Goal: Task Accomplishment & Management: Use online tool/utility

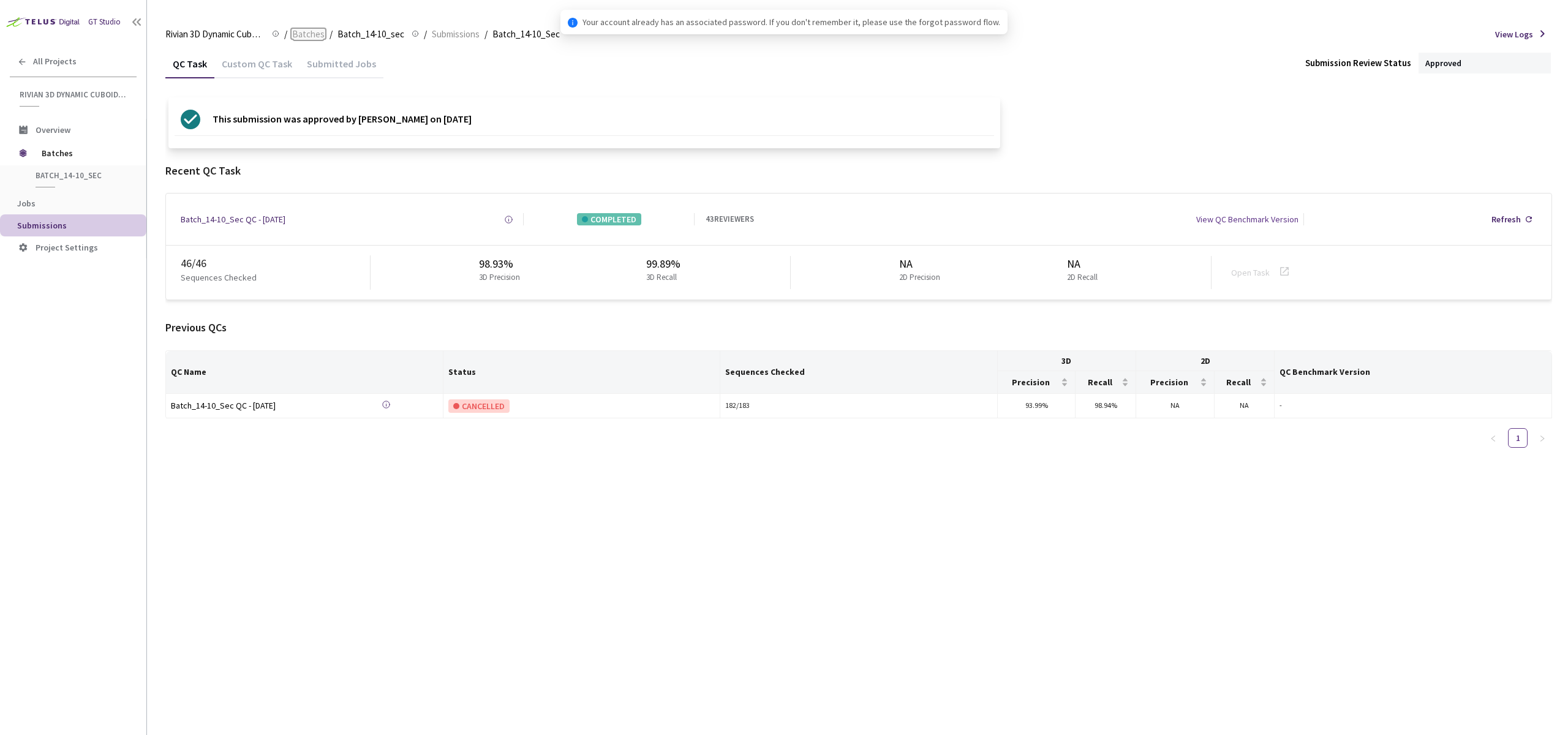
click at [312, 38] on span "Batches" at bounding box center [308, 34] width 32 height 14
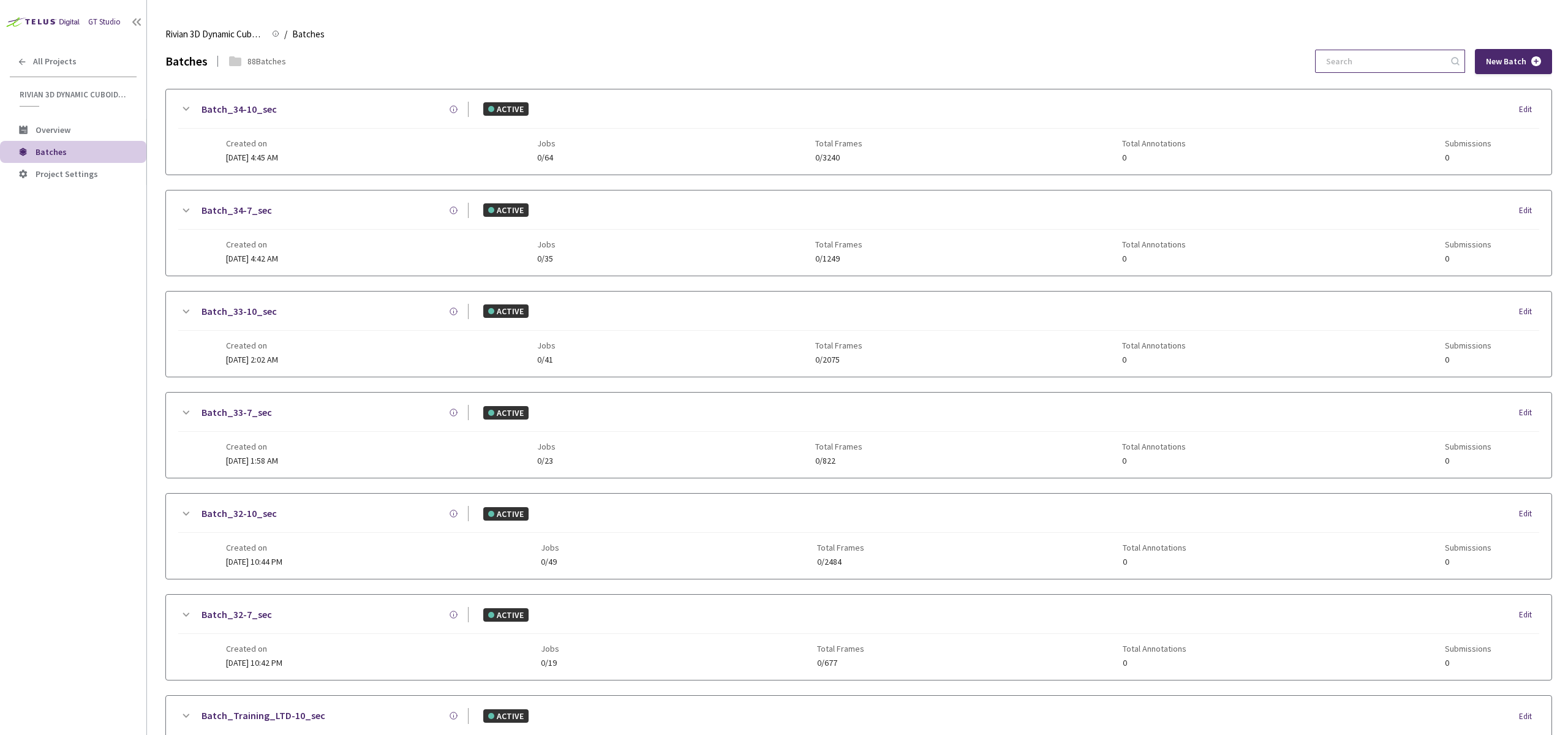
click at [1375, 63] on input at bounding box center [1383, 61] width 130 height 22
paste input "30-10"
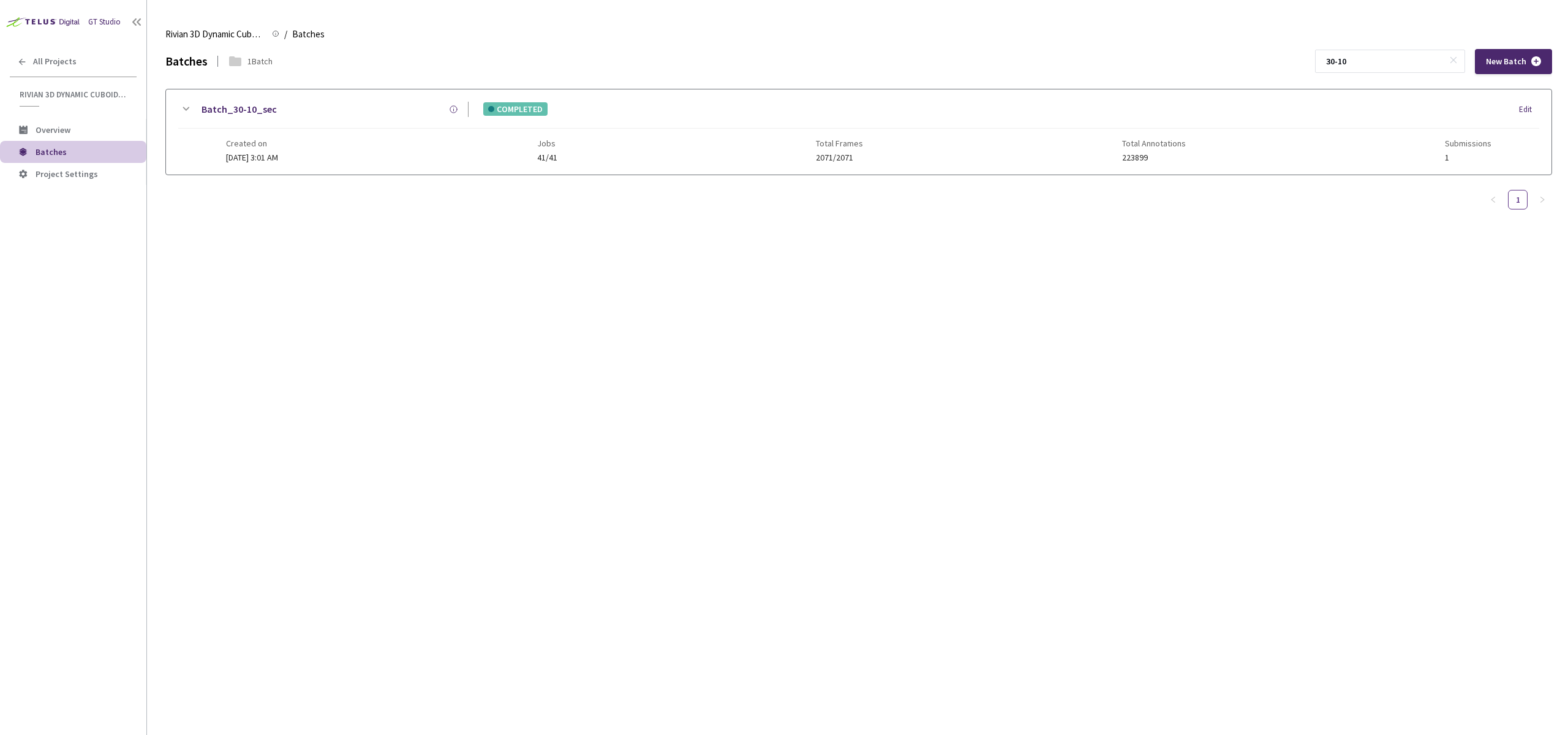
type input "30-10"
click at [575, 135] on div "Created on [DATE] 3:01 AM Jobs 41/41 Total Frames 2071/2071 Total Annotations 2…" at bounding box center [858, 146] width 1265 height 34
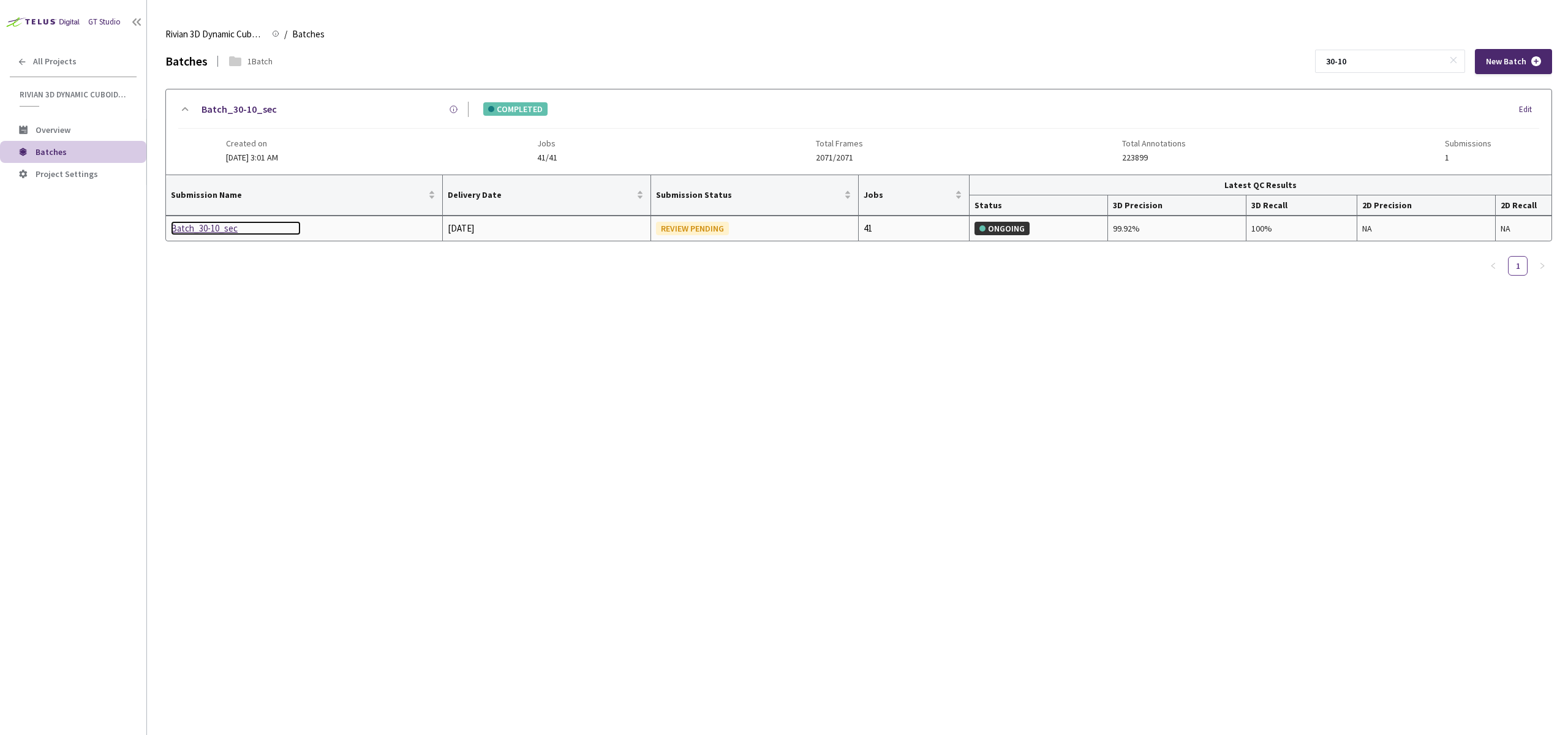
click at [217, 226] on div "Batch_30-10_sec" at bounding box center [236, 228] width 130 height 14
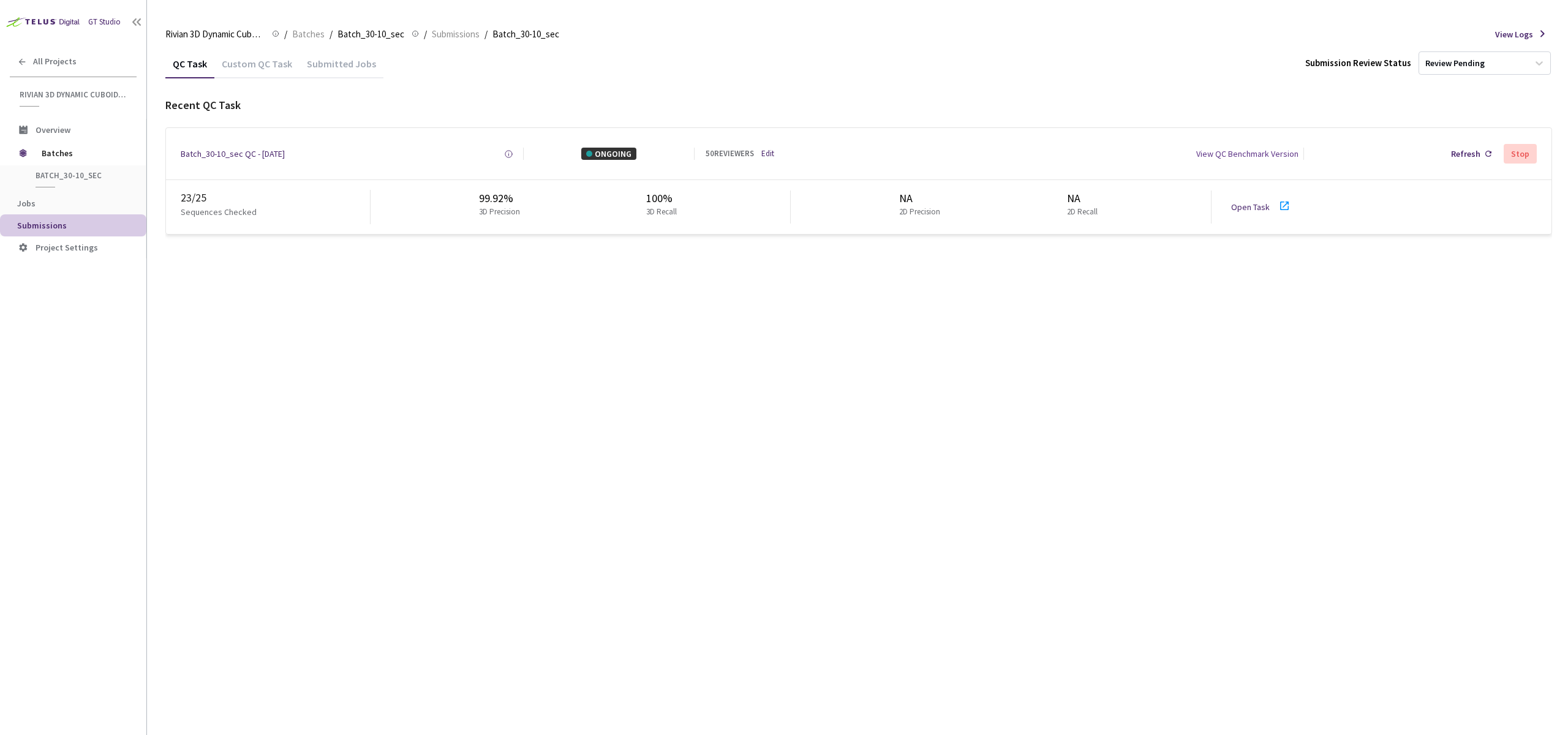
click at [499, 362] on div "QC Task Custom QC Task Submitted Jobs Submission Review Status Review Pending R…" at bounding box center [858, 392] width 1386 height 686
click at [771, 155] on link "Edit" at bounding box center [767, 153] width 13 height 11
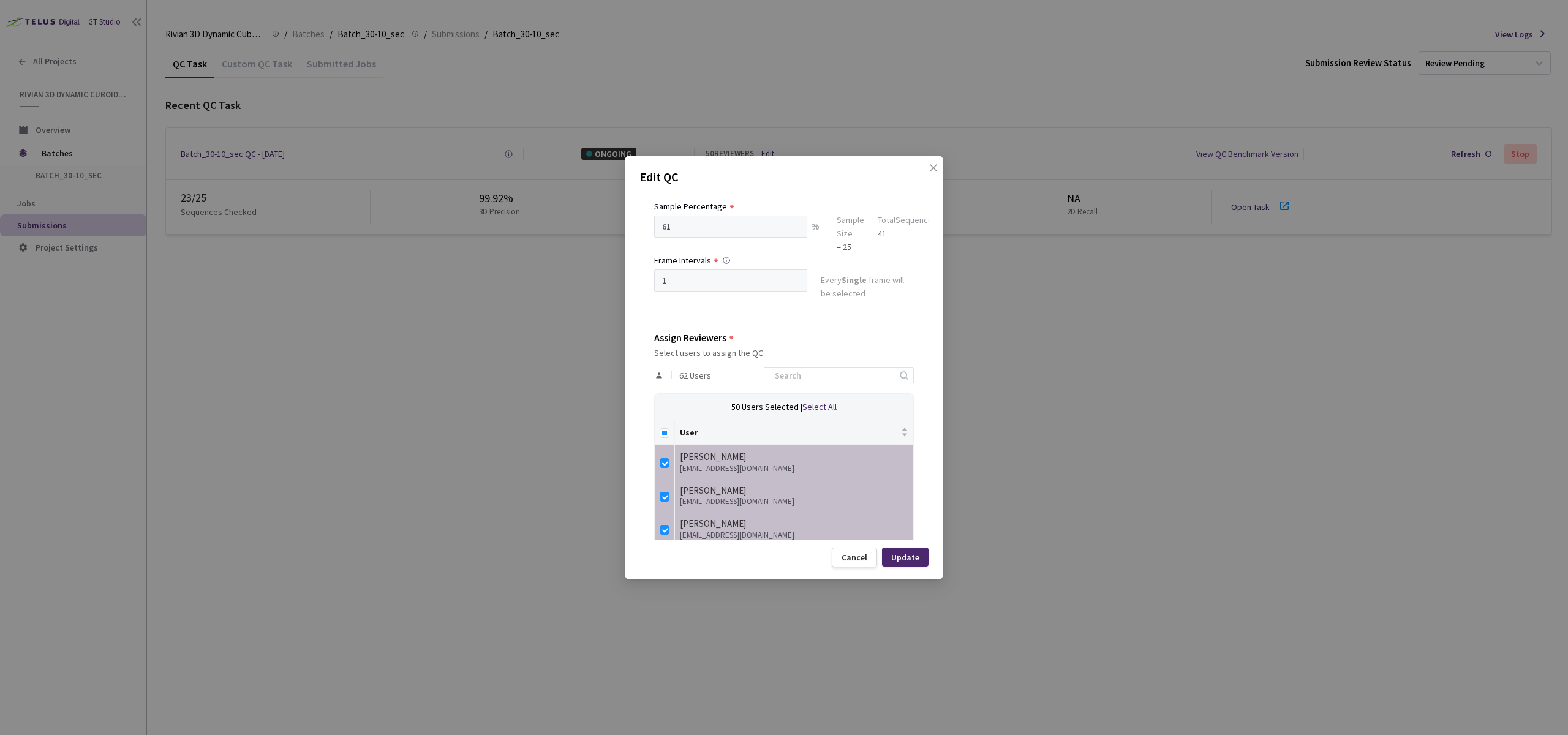
scroll to position [194, 0]
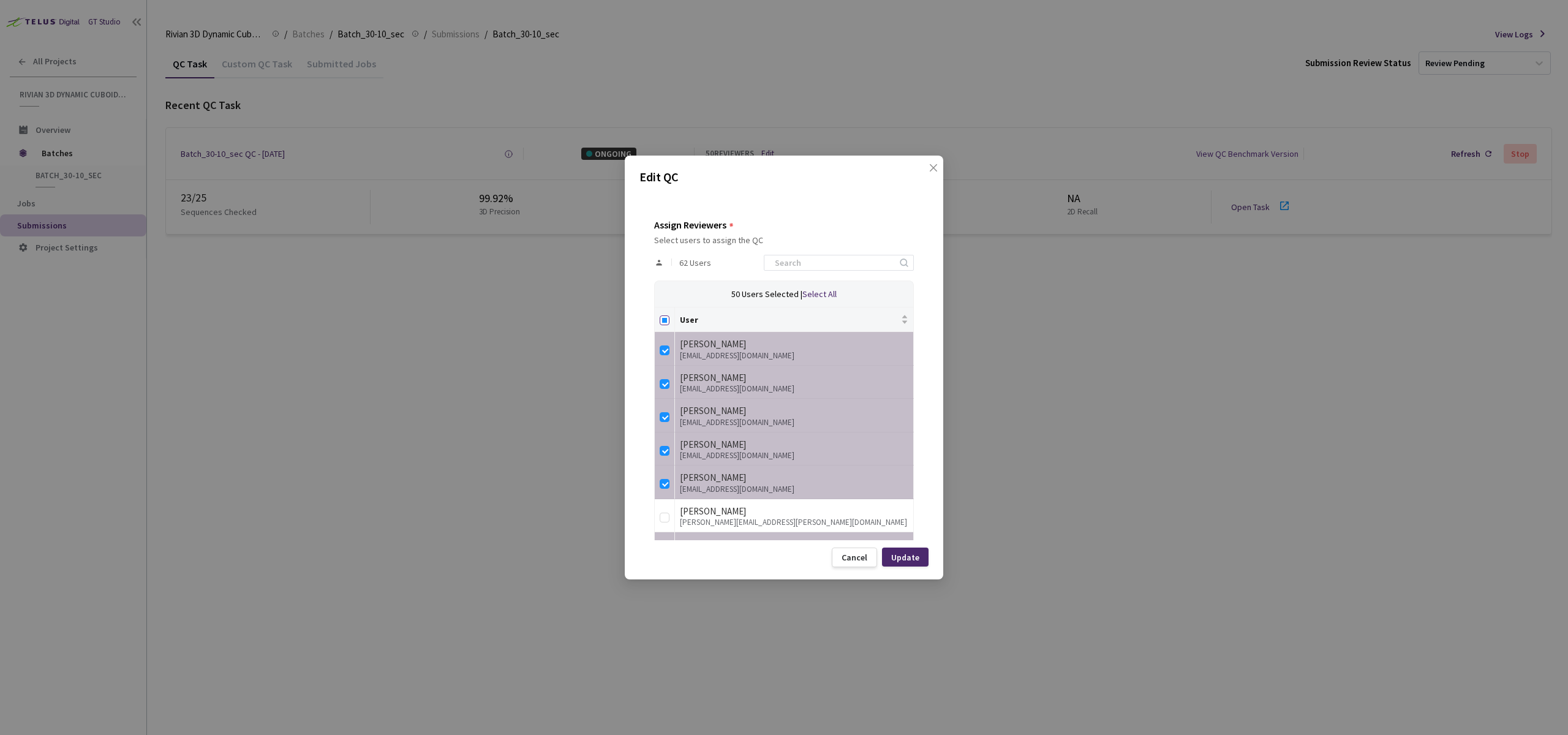
click at [667, 321] on input "Select all" at bounding box center [664, 320] width 10 height 10
checkbox input "true"
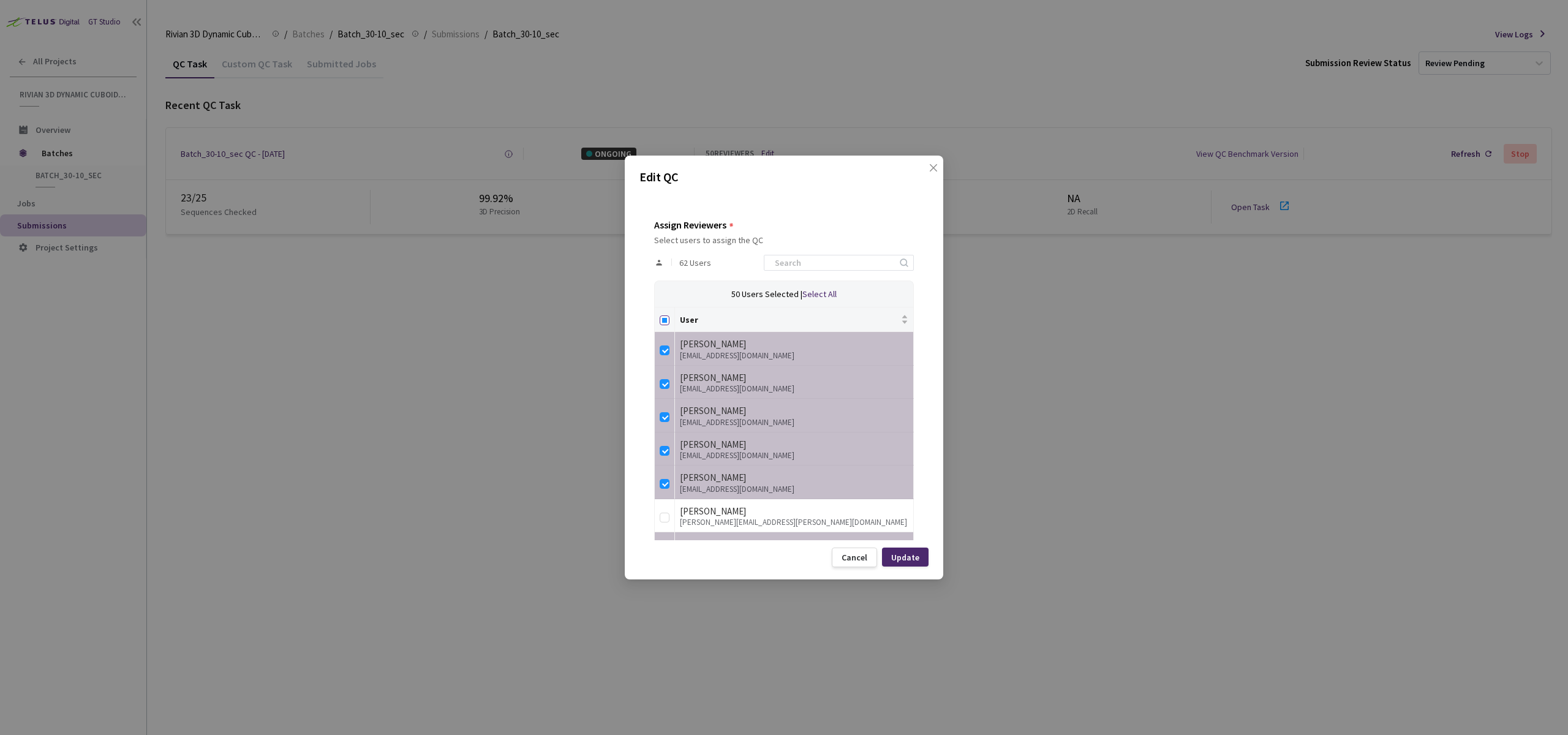
checkbox input "true"
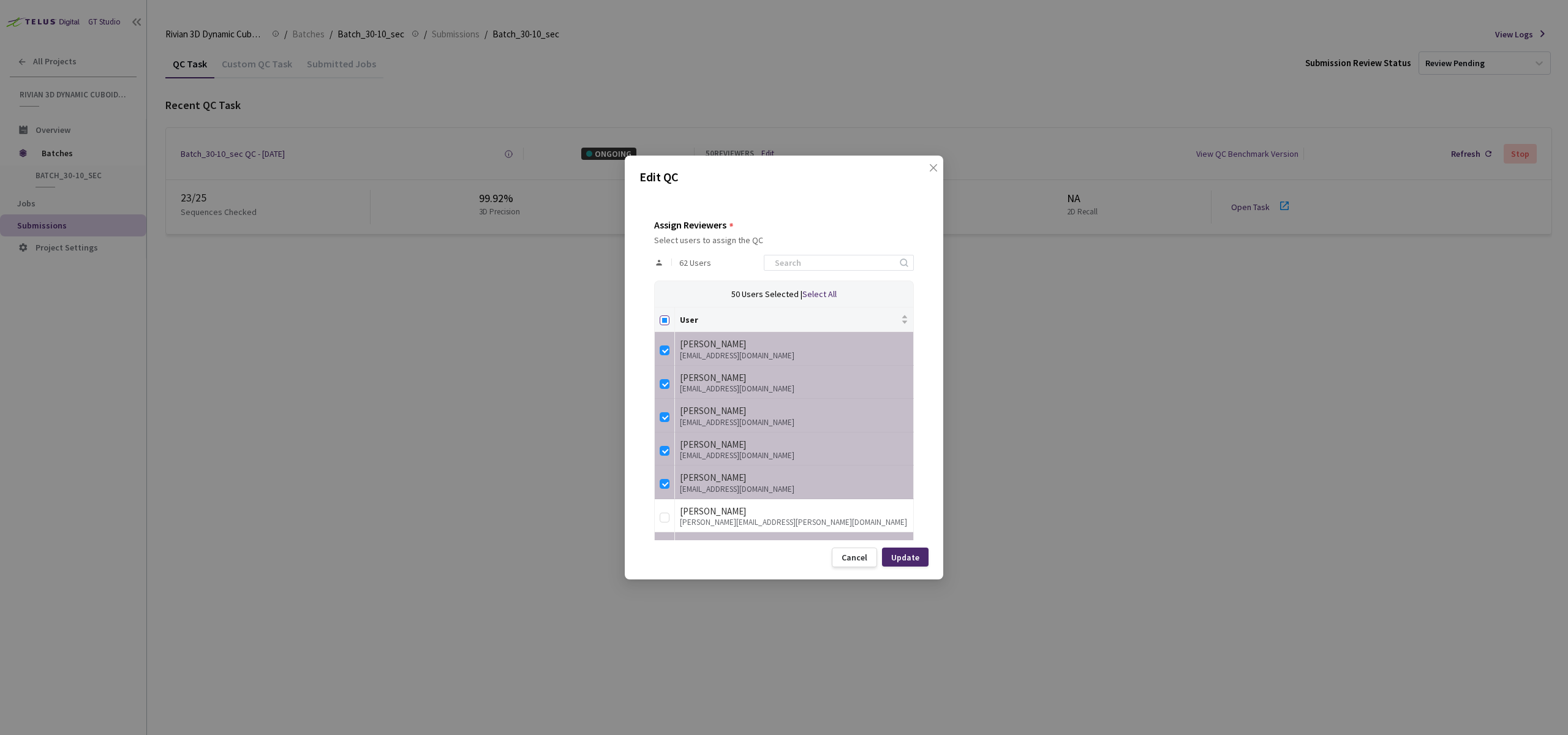
checkbox input "true"
click at [667, 321] on input "Select all" at bounding box center [664, 320] width 10 height 10
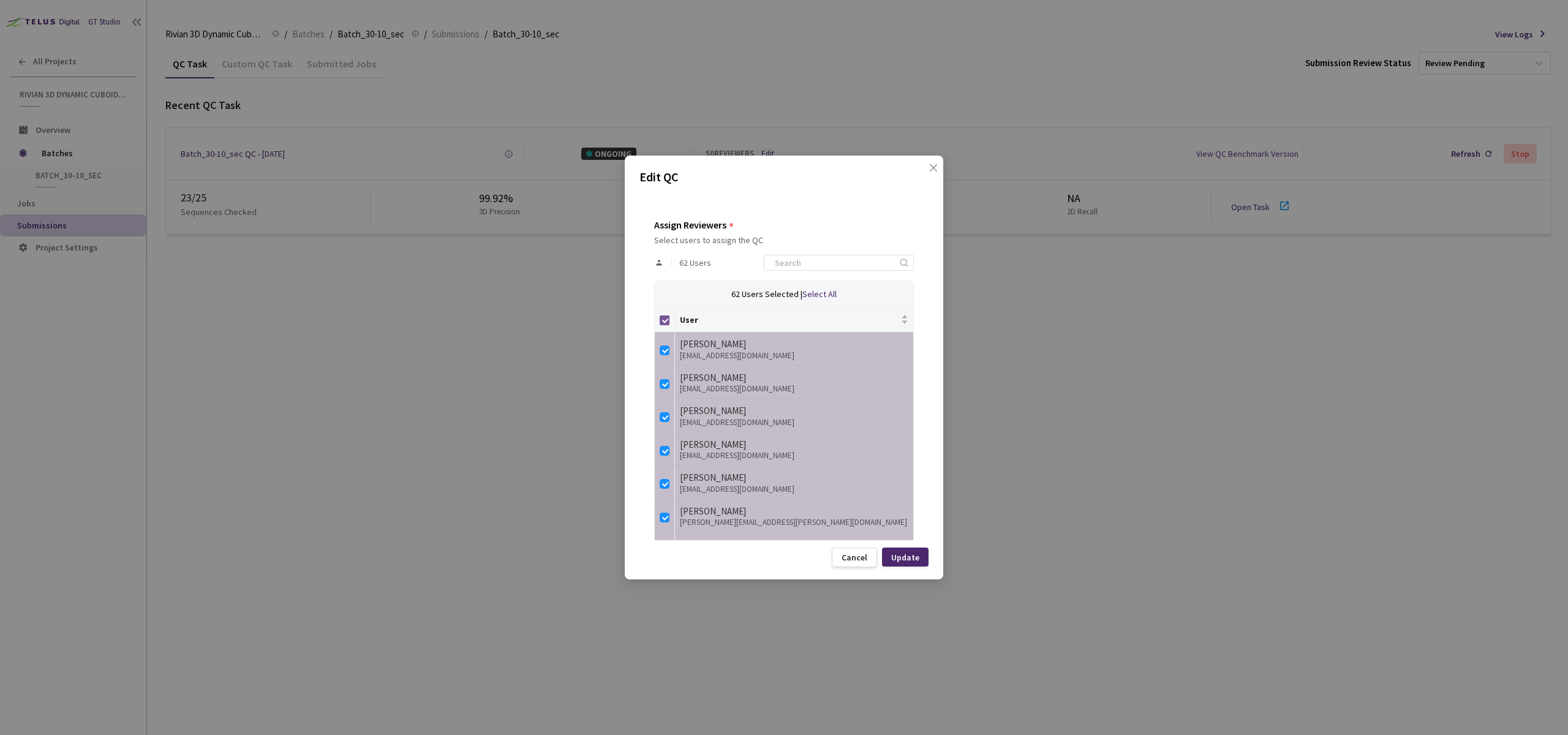
checkbox input "false"
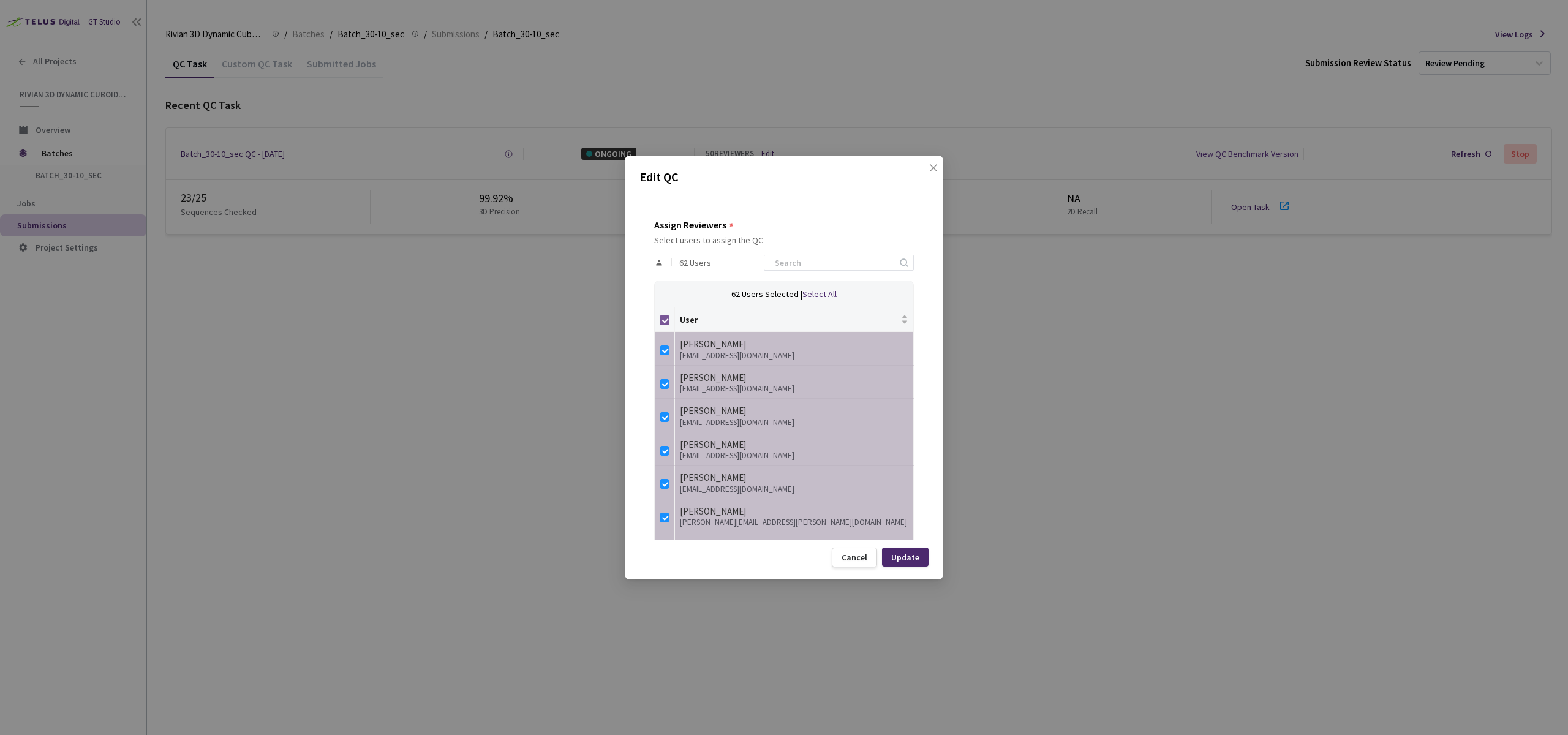
checkbox input "false"
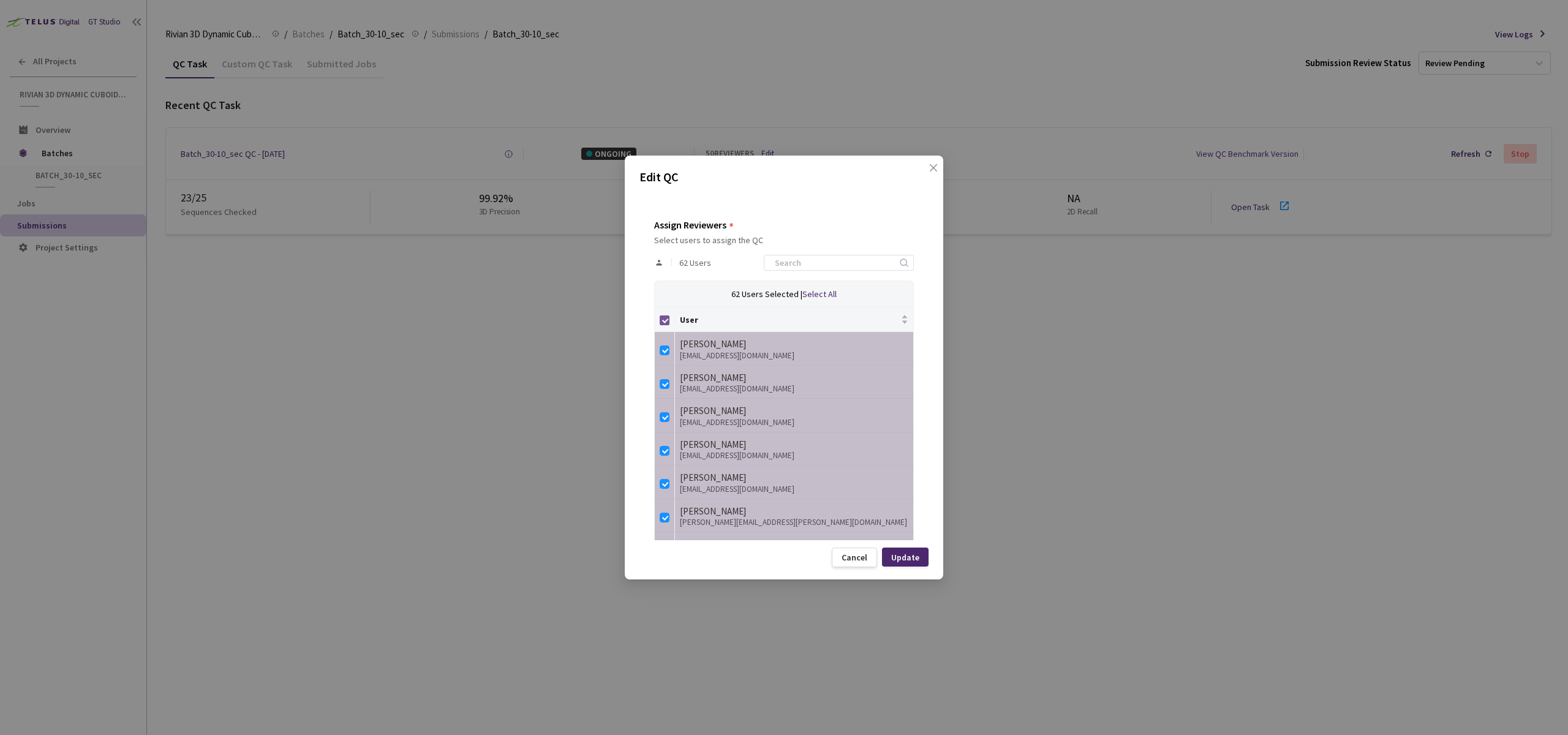
checkbox input "false"
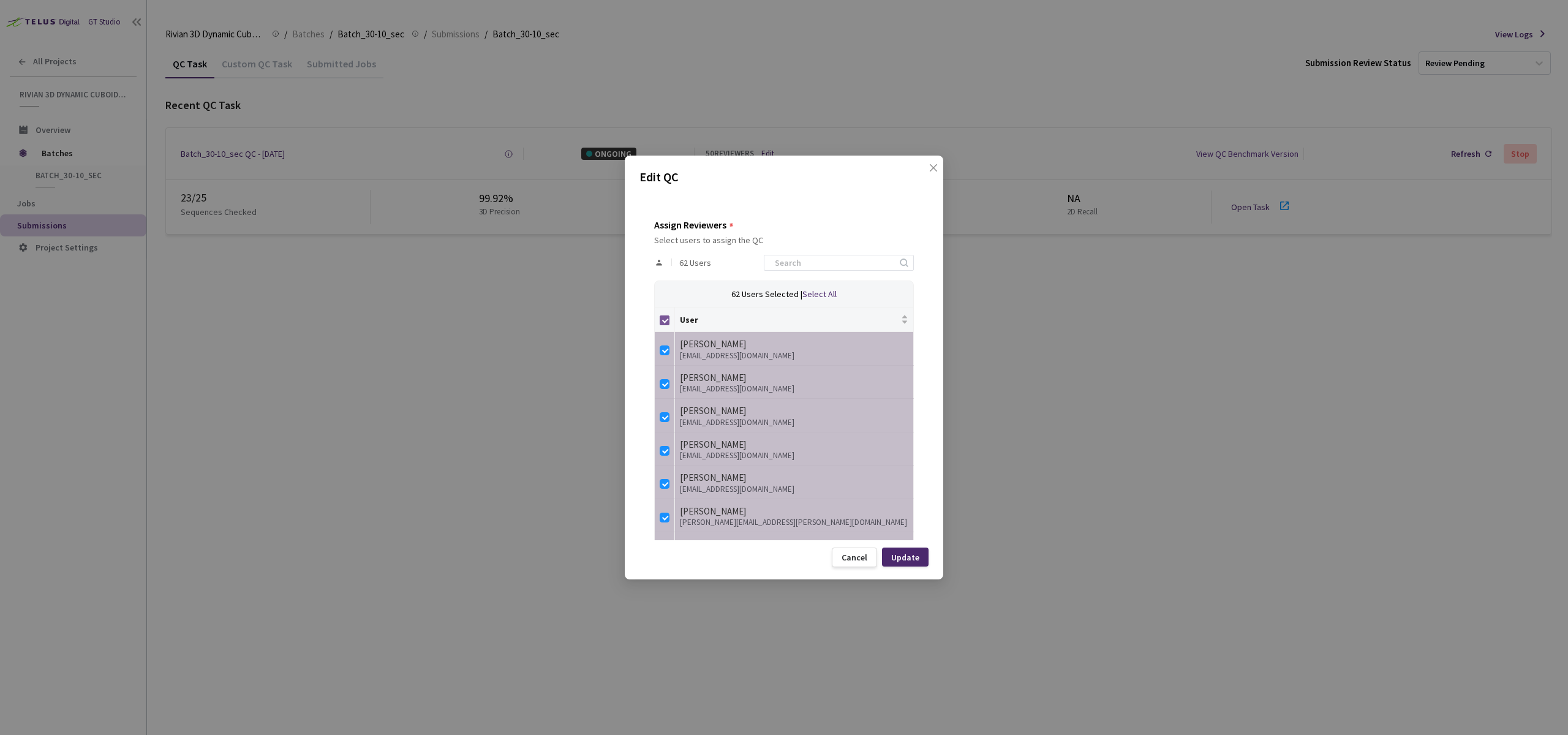
checkbox input "false"
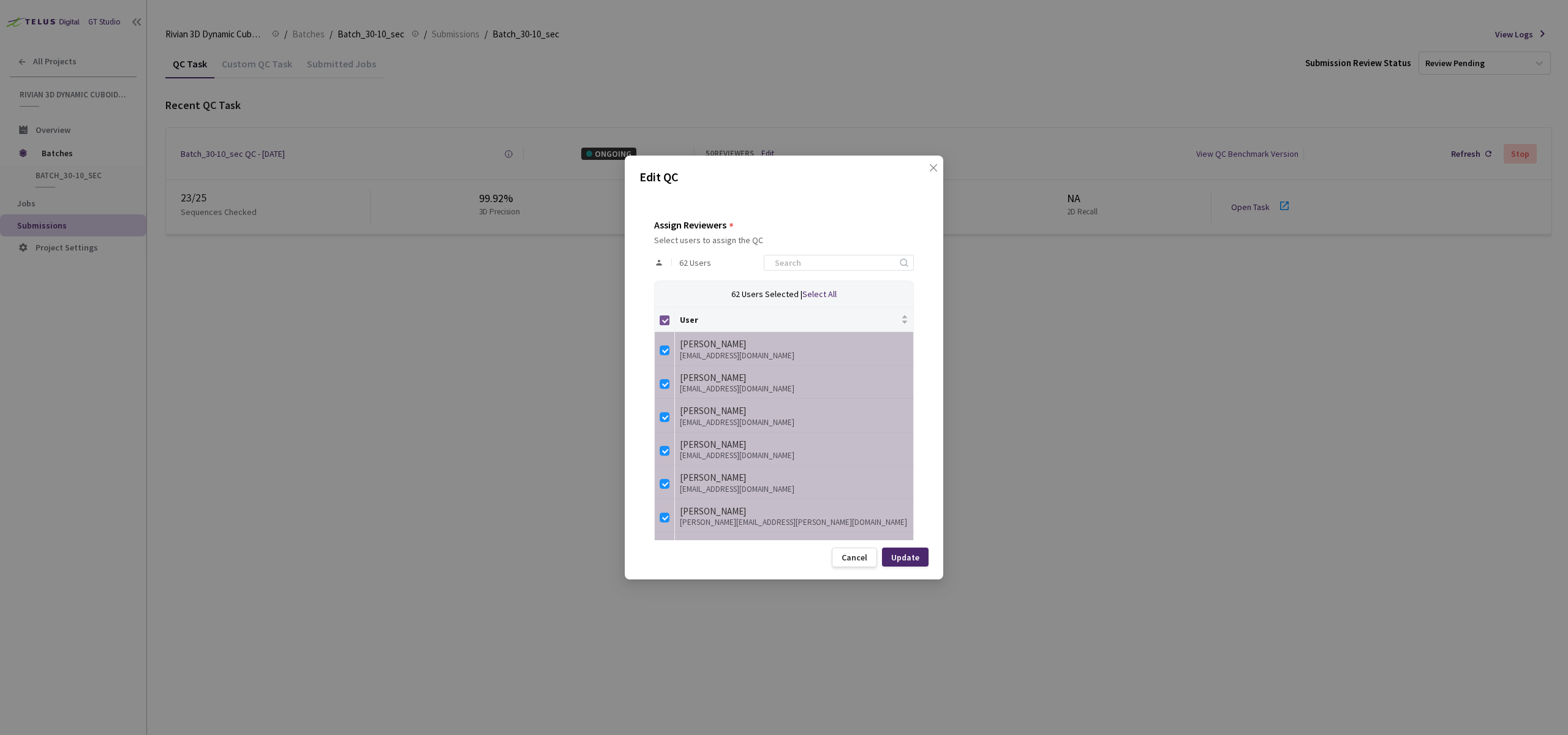
checkbox input "false"
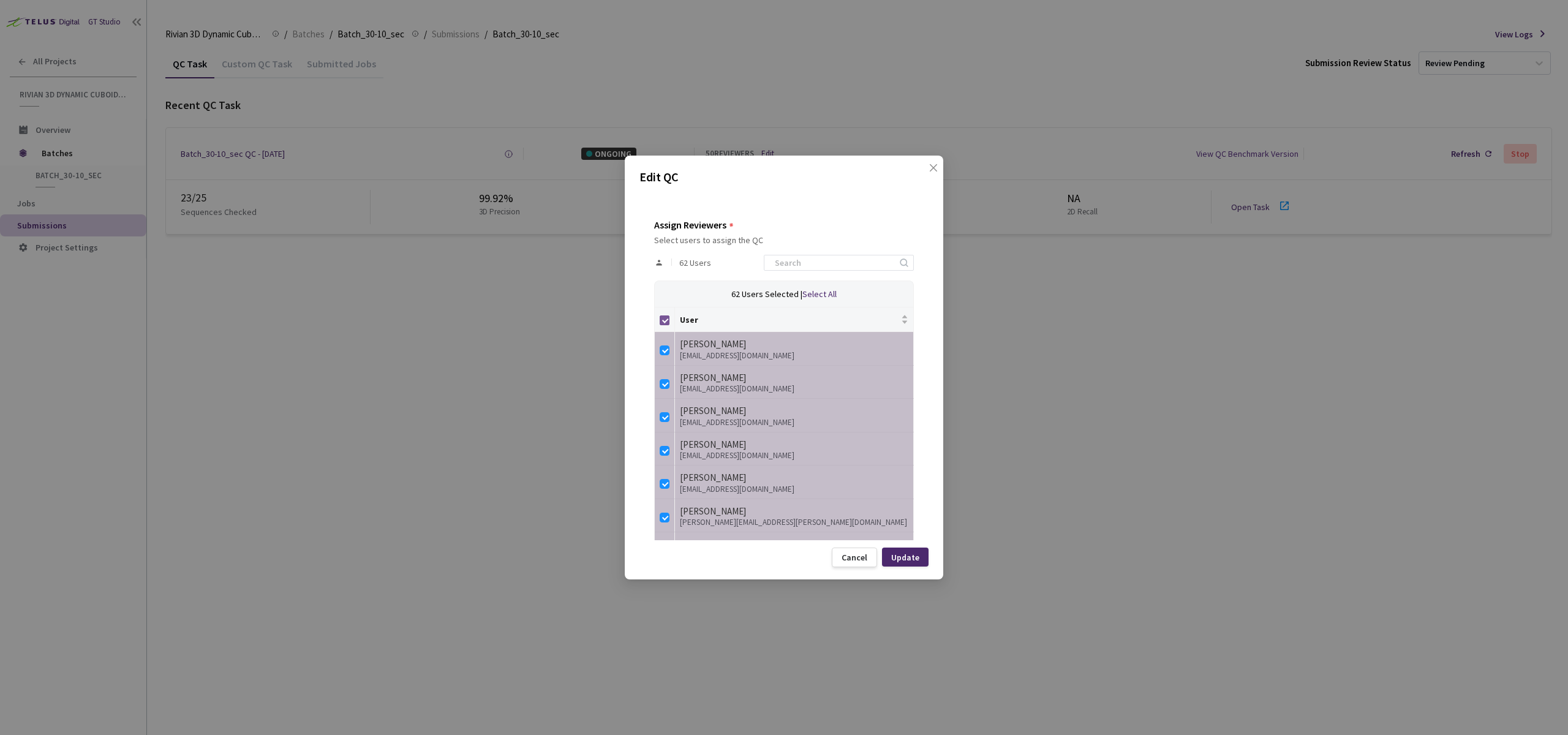
checkbox input "false"
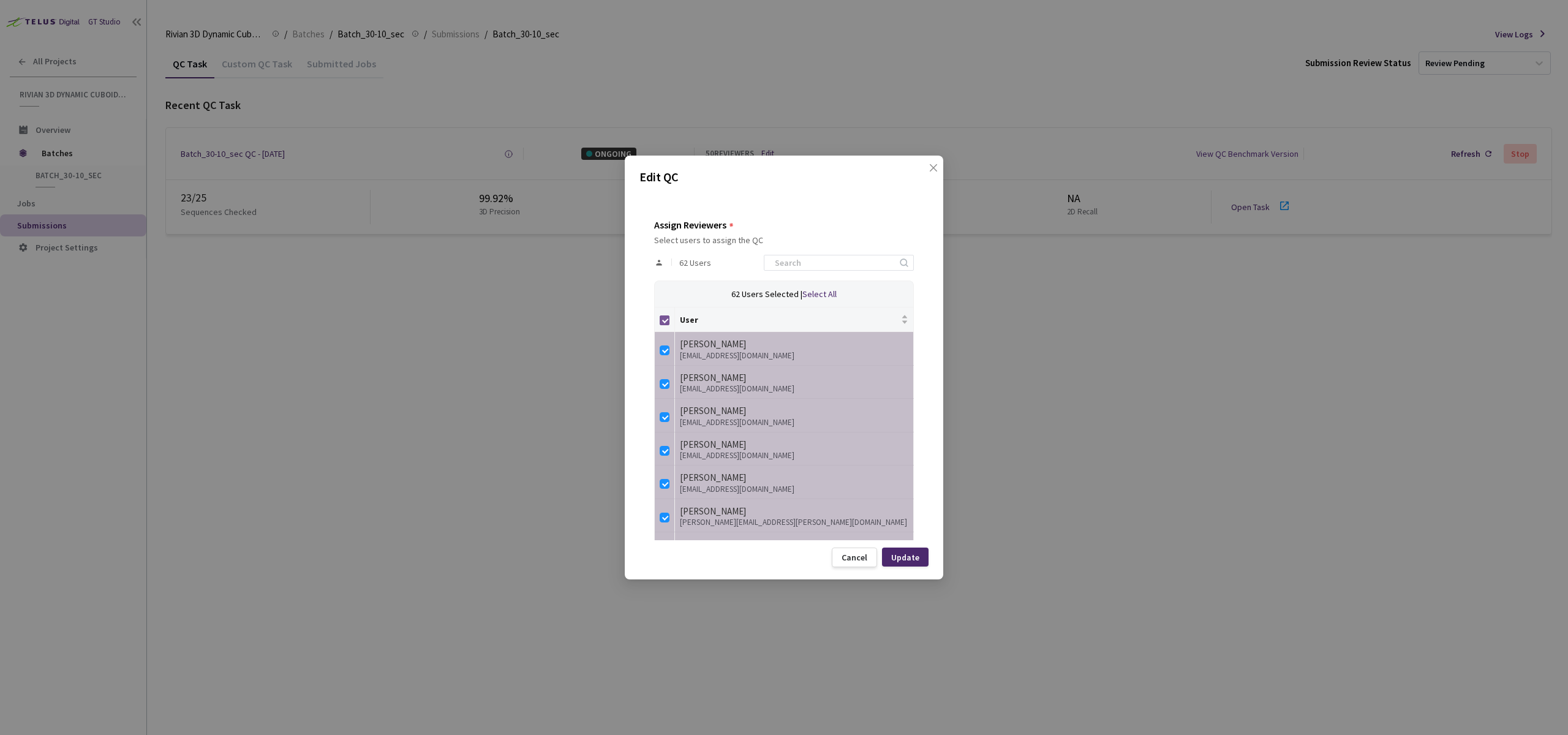
checkbox input "false"
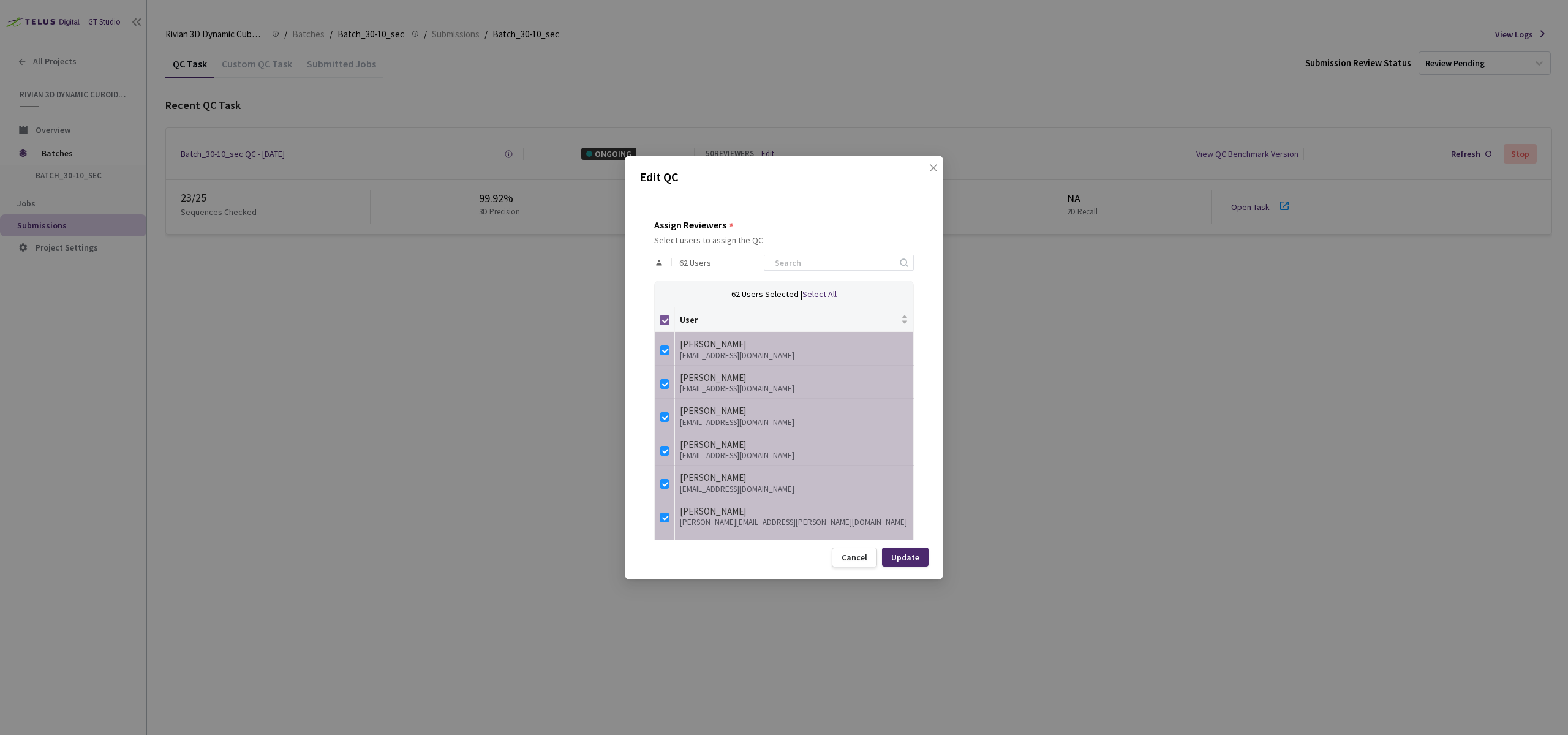
checkbox input "false"
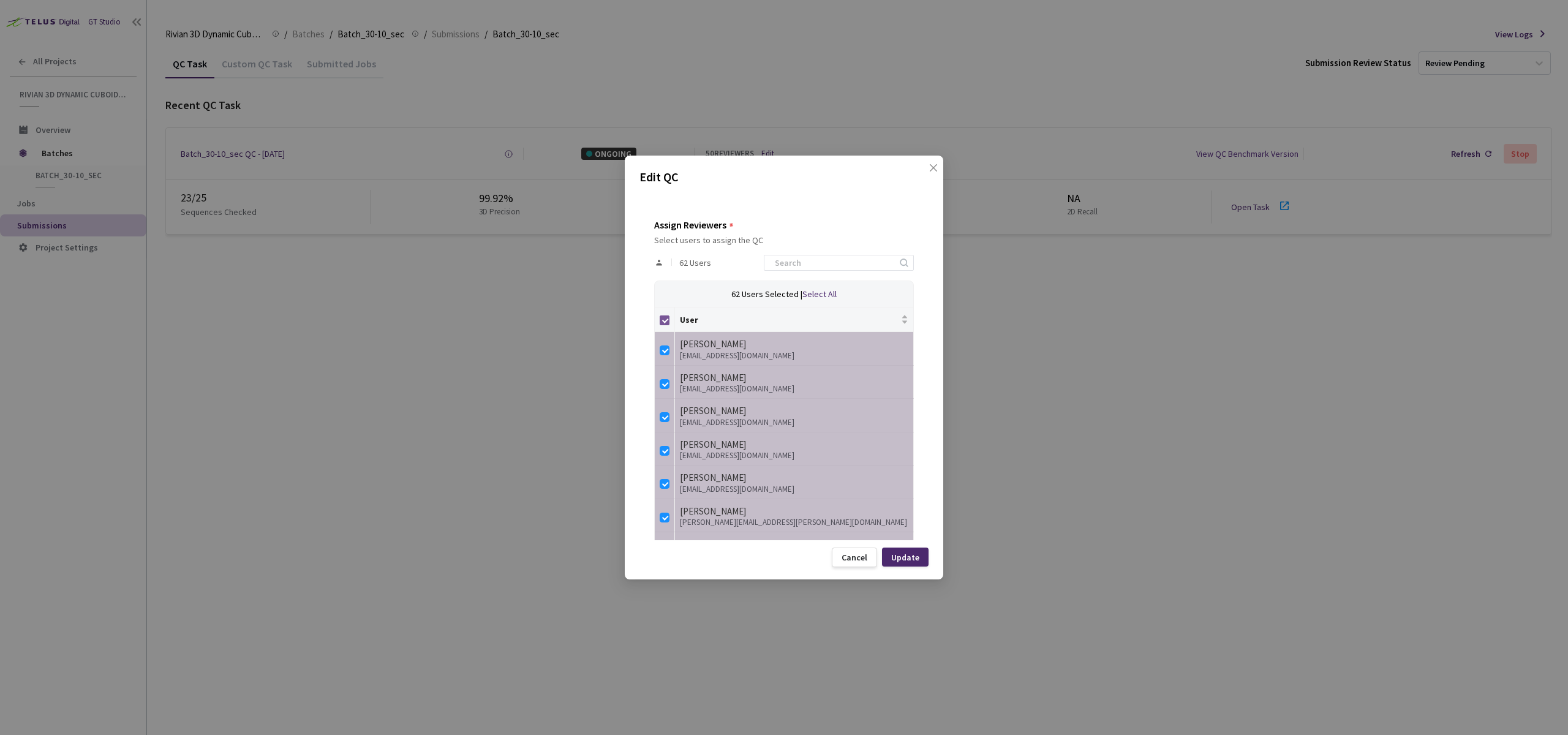
checkbox input "false"
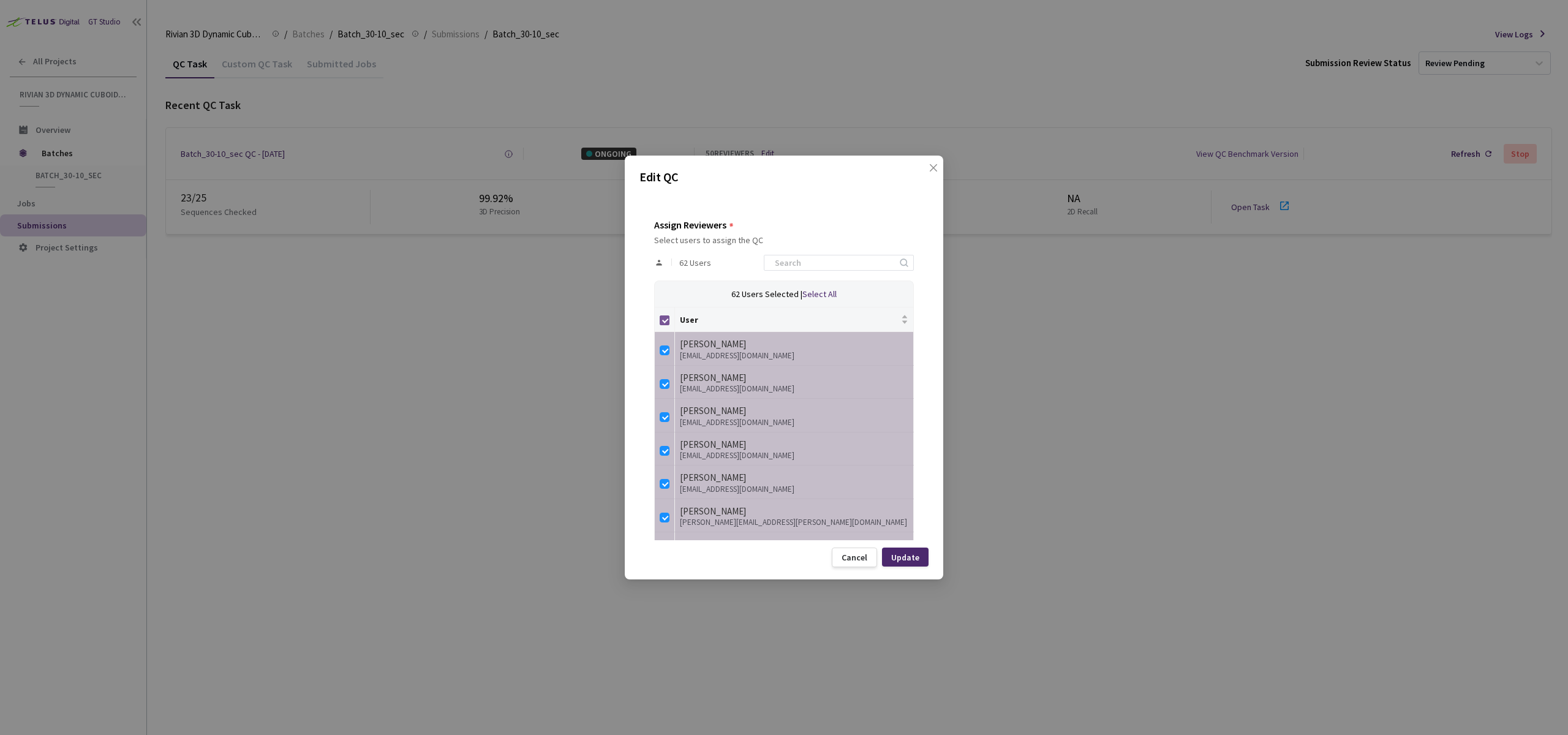
checkbox input "false"
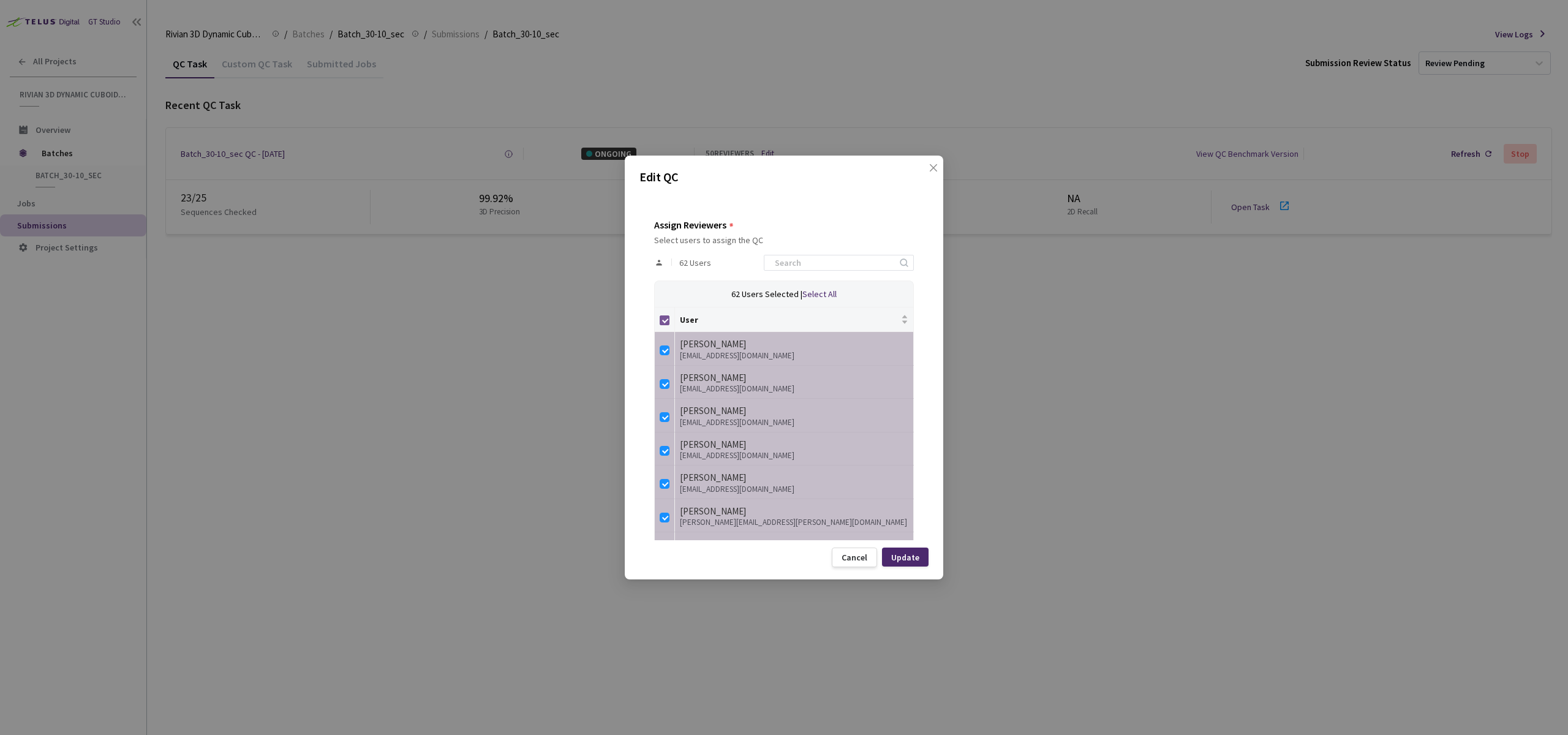
checkbox input "false"
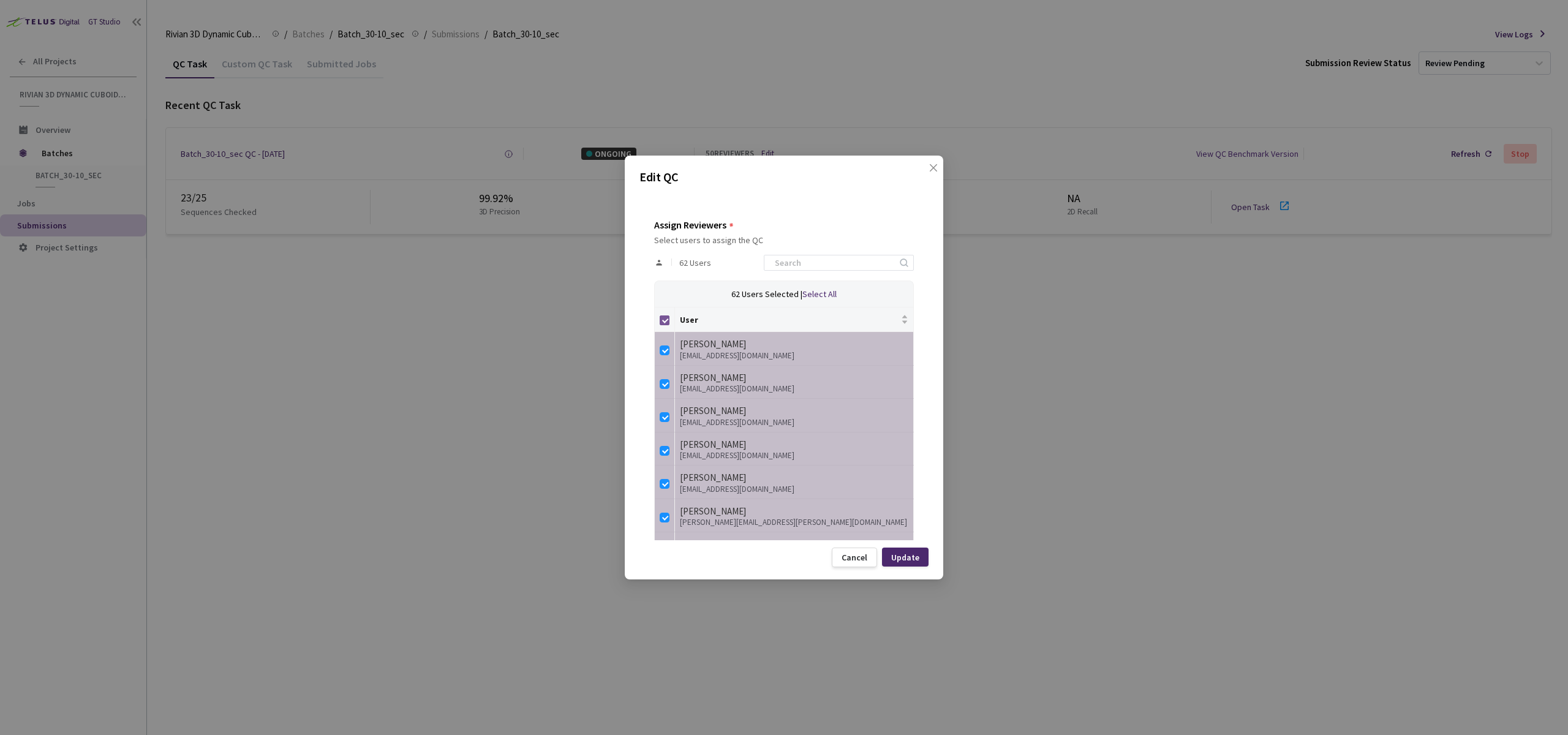
checkbox input "false"
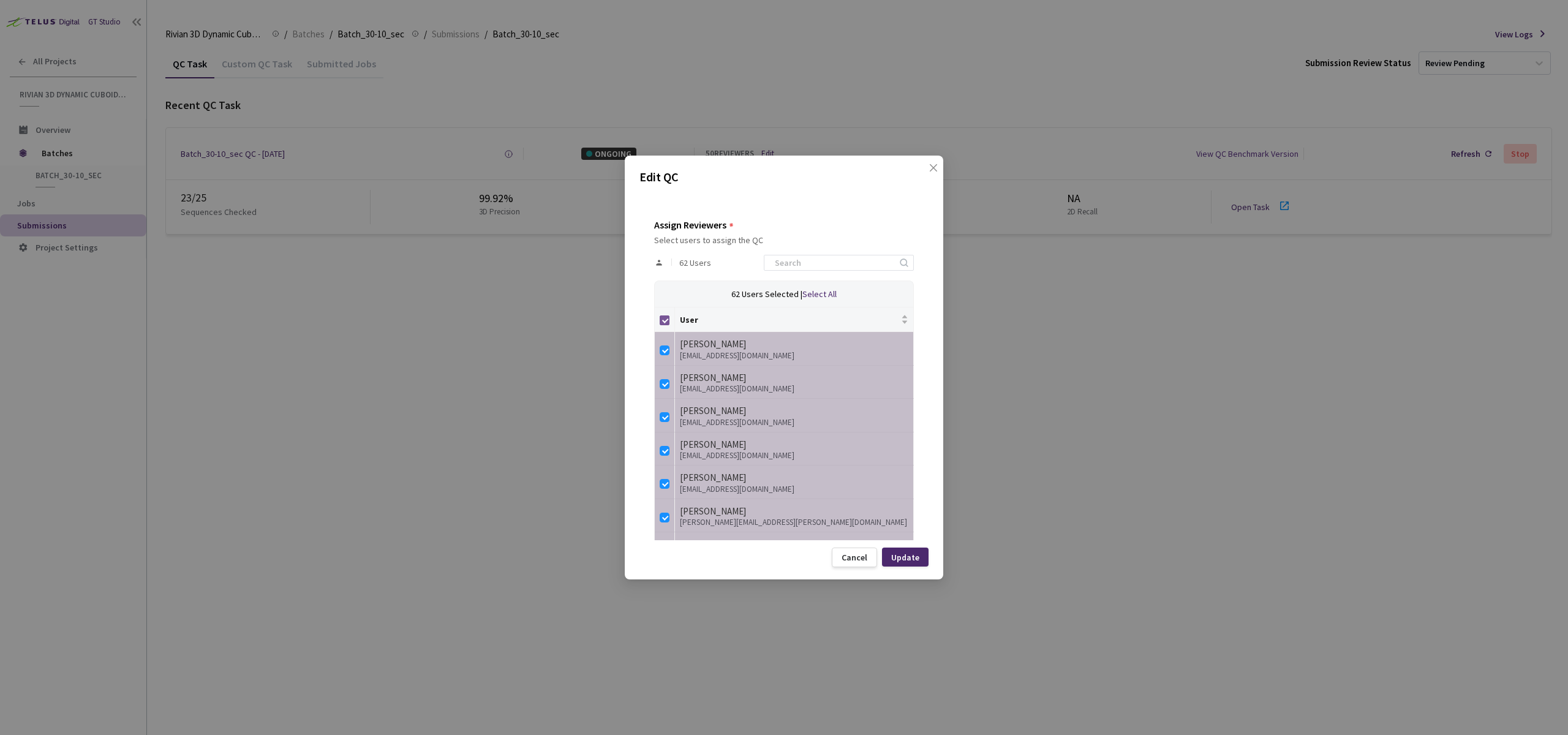
checkbox input "false"
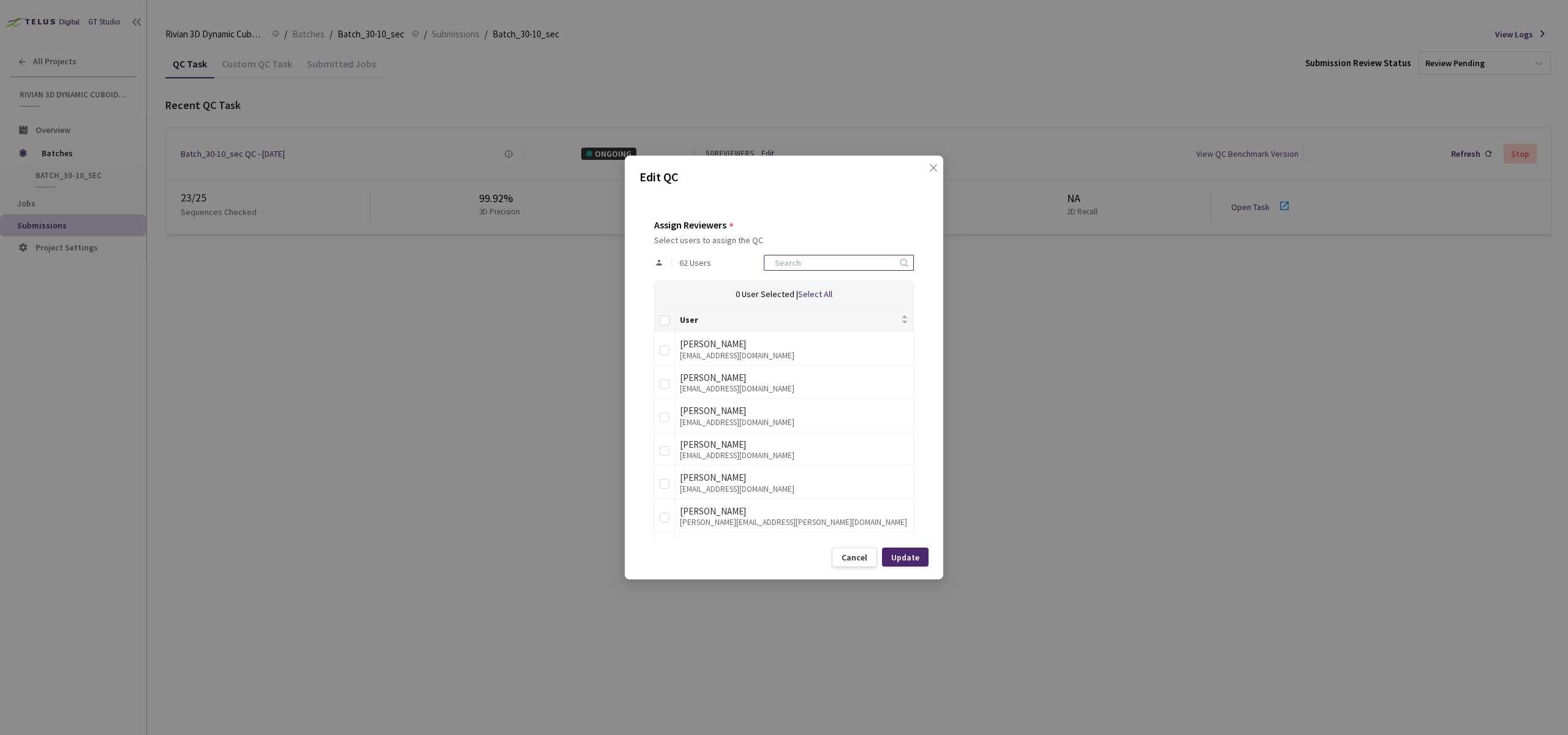
click at [809, 264] on input at bounding box center [832, 263] width 130 height 14
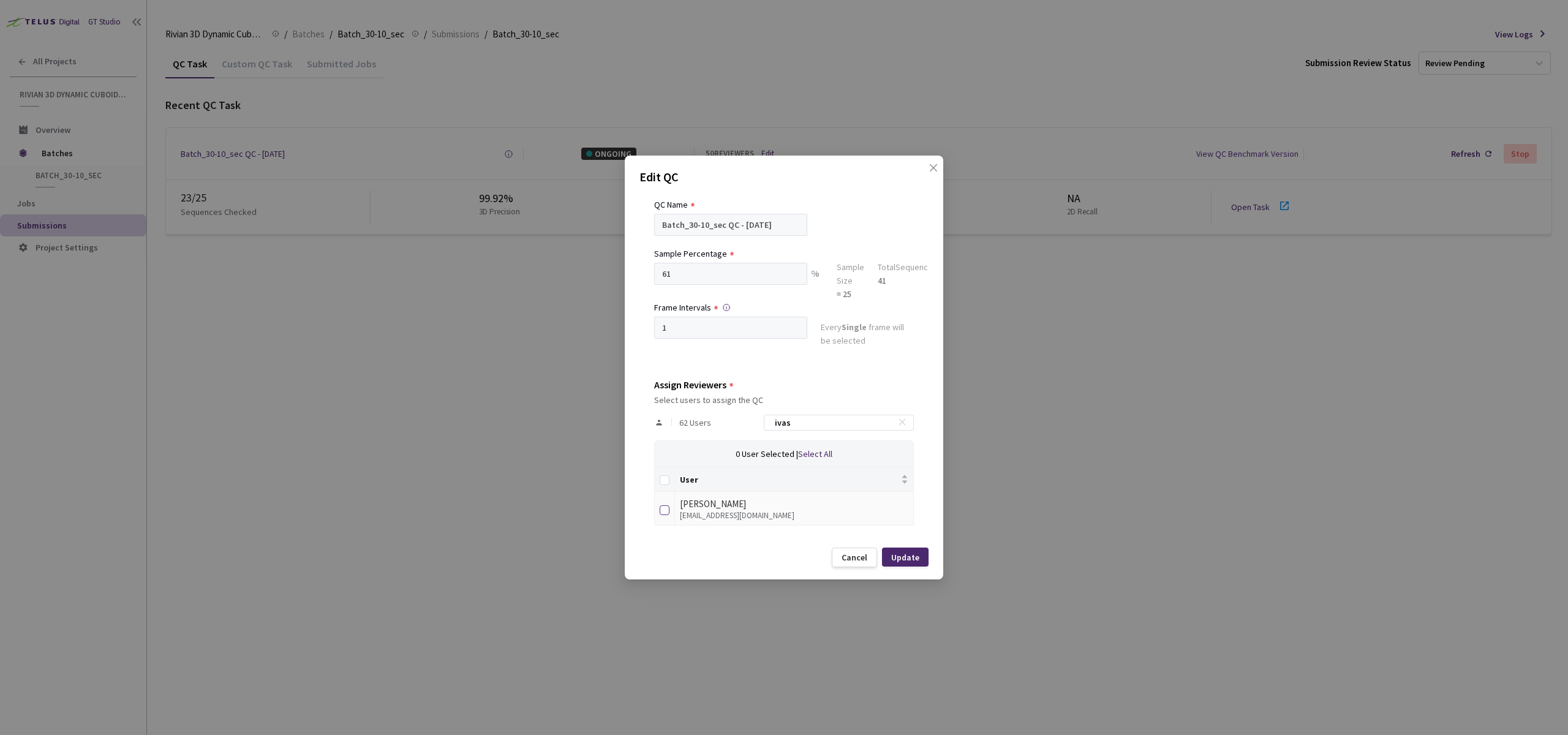
type input "ivas"
click at [665, 506] on input "checkbox" at bounding box center [664, 510] width 10 height 10
checkbox input "true"
click at [897, 555] on div "Update" at bounding box center [904, 557] width 28 height 10
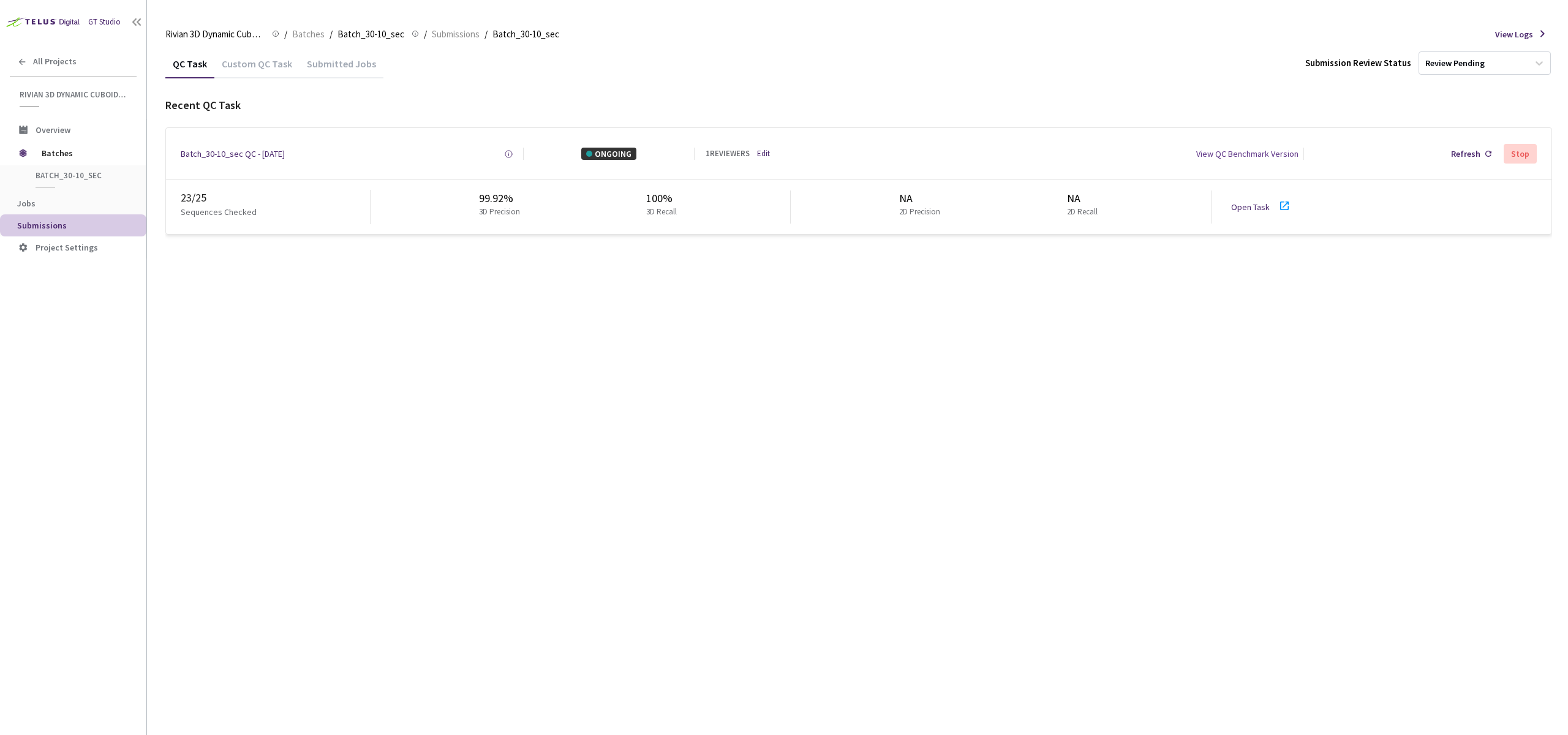
click at [452, 315] on div "QC Task Custom QC Task Submitted Jobs Submission Review Status Review Pending R…" at bounding box center [858, 392] width 1386 height 686
click at [1236, 209] on link "Open Task" at bounding box center [1250, 207] width 38 height 11
